Goal: Go to known website: Go to known website

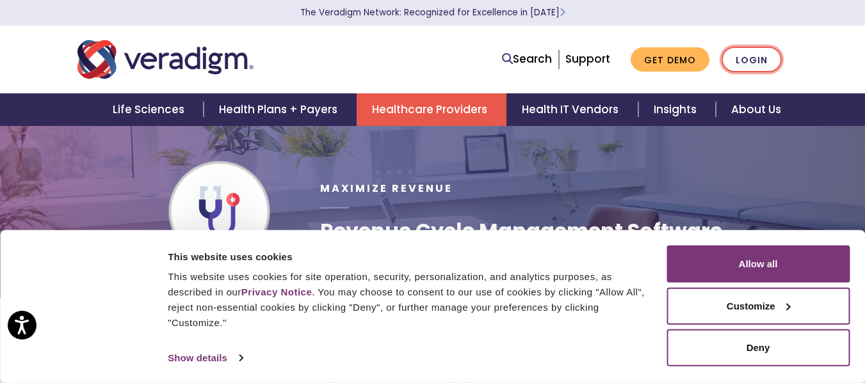
click at [763, 60] on link "Login" at bounding box center [751, 60] width 60 height 26
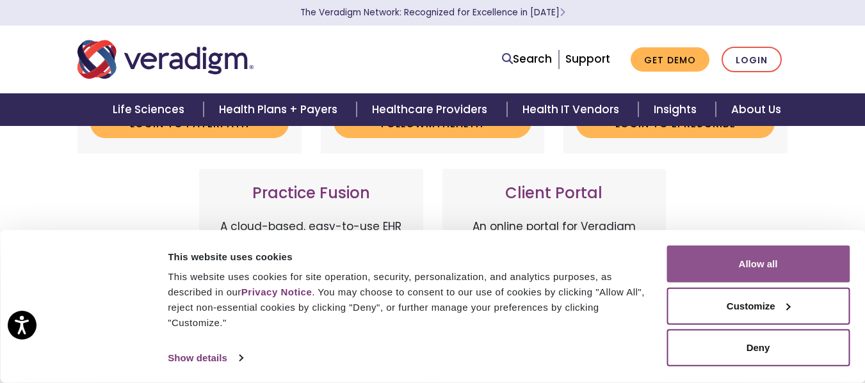
click at [758, 259] on button "Allow all" at bounding box center [757, 264] width 183 height 37
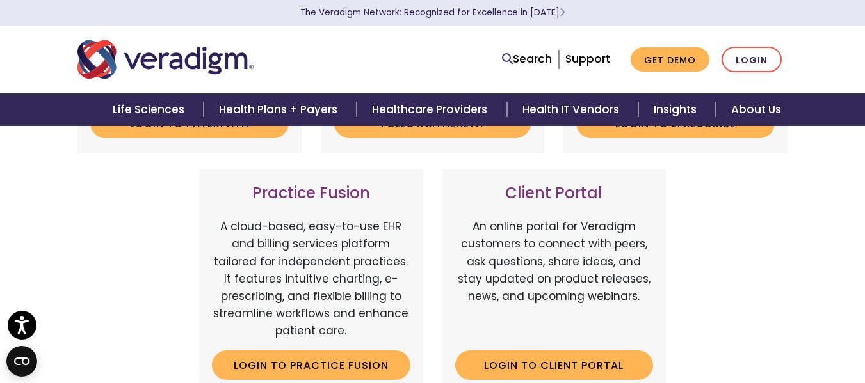
scroll to position [256, 0]
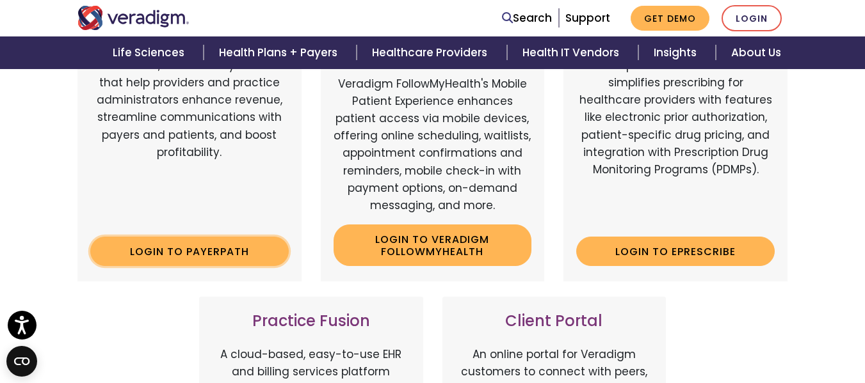
click at [221, 249] on link "Login to Payerpath" at bounding box center [189, 251] width 198 height 29
